Goal: Find specific page/section

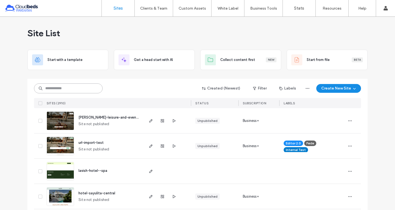
click at [64, 88] on input at bounding box center [68, 88] width 68 height 10
paste input "********"
type input "********"
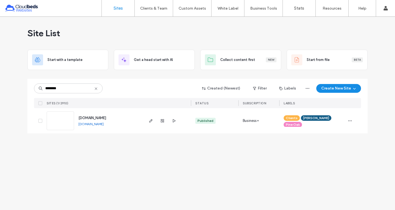
click at [104, 117] on span "[DOMAIN_NAME]" at bounding box center [92, 118] width 28 height 4
